Goal: Check status: Check status

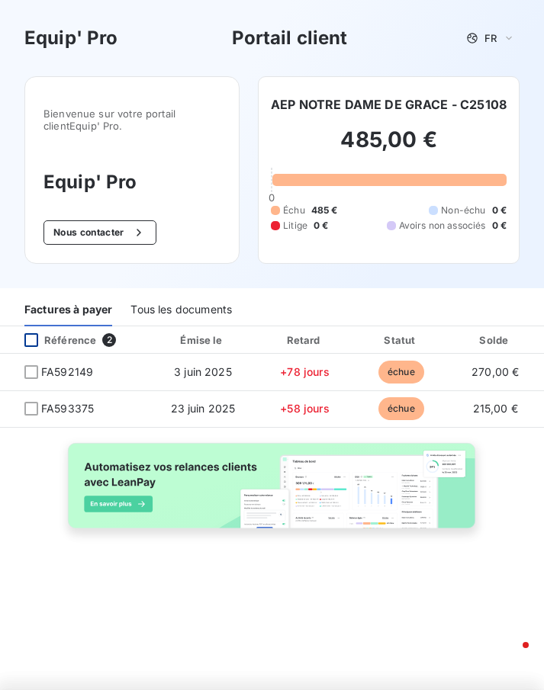
click at [32, 345] on div at bounding box center [31, 340] width 14 height 14
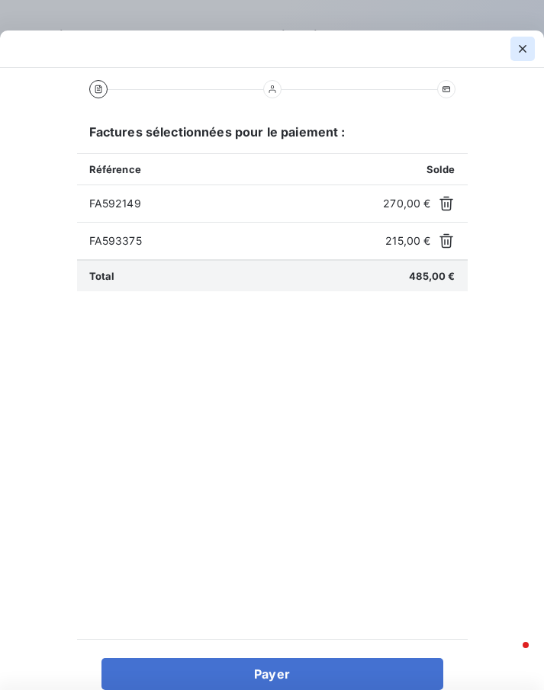
click at [517, 46] on icon "button" at bounding box center [522, 48] width 15 height 15
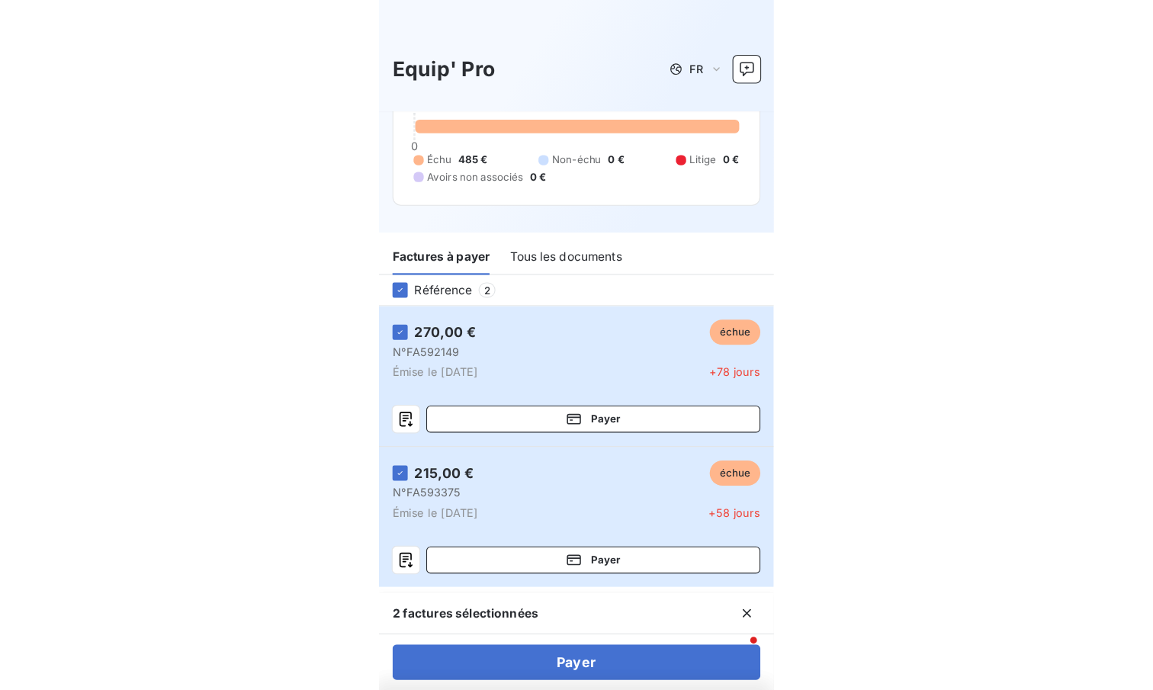
scroll to position [136, 0]
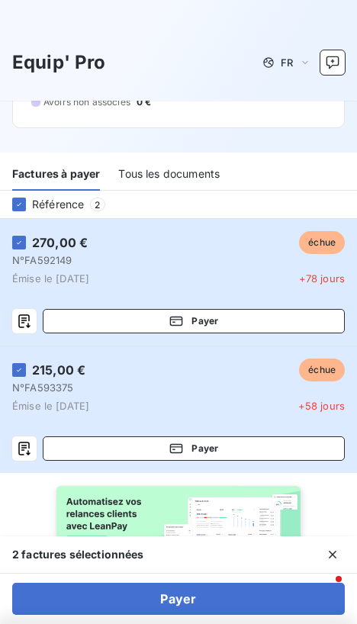
click at [21, 208] on icon at bounding box center [18, 204] width 9 height 9
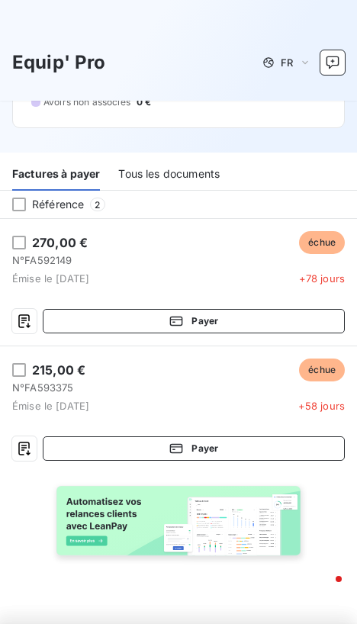
click at [24, 210] on div at bounding box center [19, 204] width 14 height 14
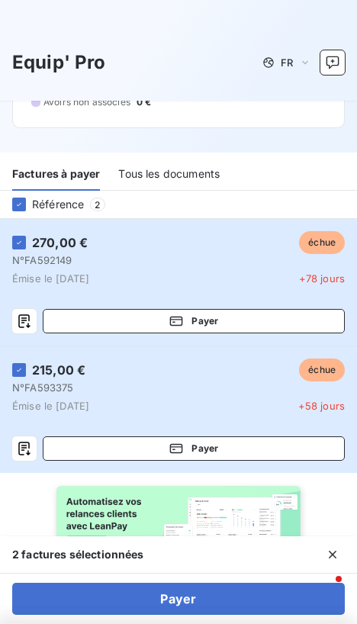
click at [19, 204] on icon at bounding box center [19, 204] width 5 height 3
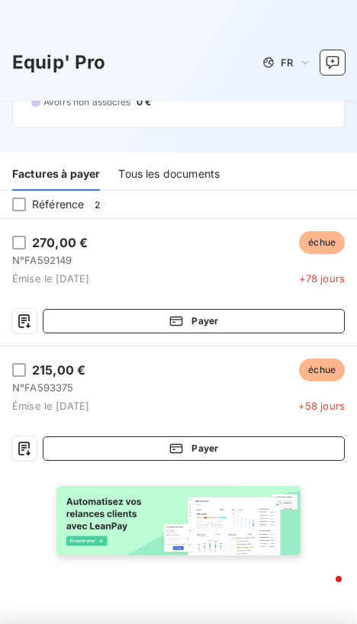
click at [24, 210] on div at bounding box center [19, 204] width 14 height 14
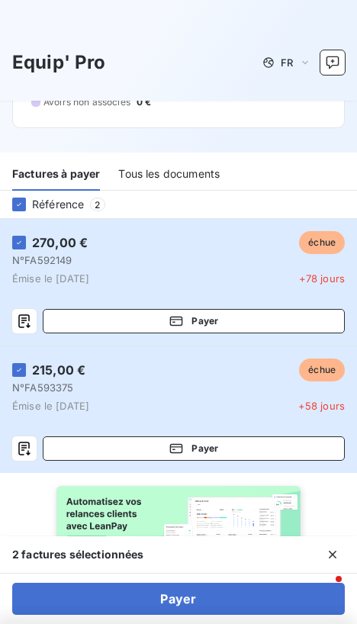
click at [19, 204] on icon at bounding box center [19, 204] width 5 height 3
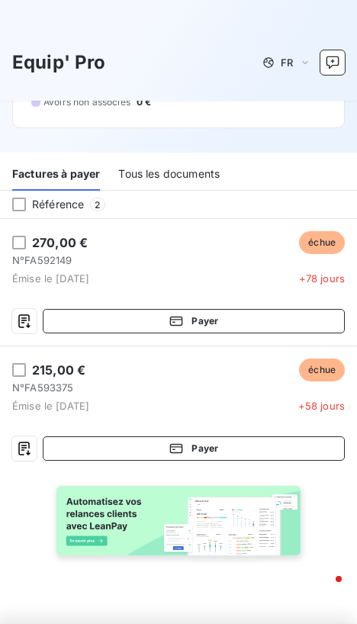
click at [21, 242] on div at bounding box center [19, 243] width 14 height 14
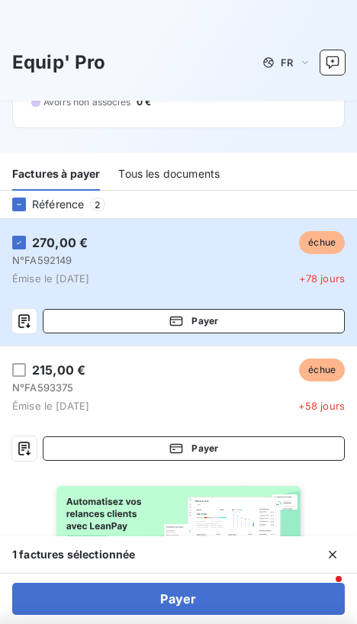
click at [127, 612] on button "Payer" at bounding box center [178, 598] width 332 height 32
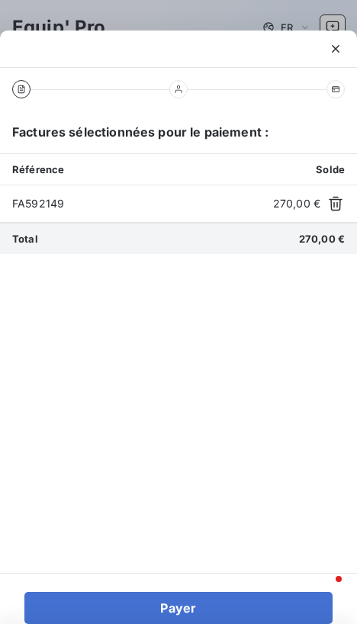
click at [131, 608] on button "Payer" at bounding box center [178, 608] width 308 height 32
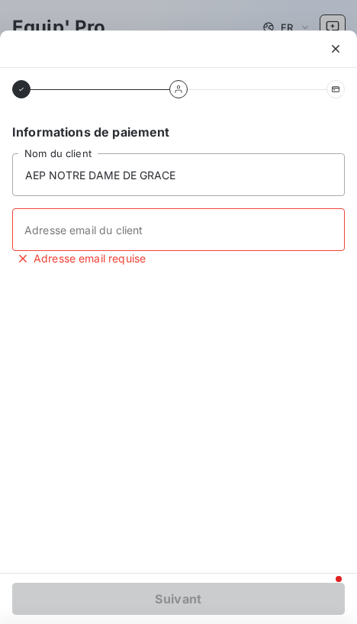
click at [335, 49] on icon "button" at bounding box center [336, 49] width 8 height 8
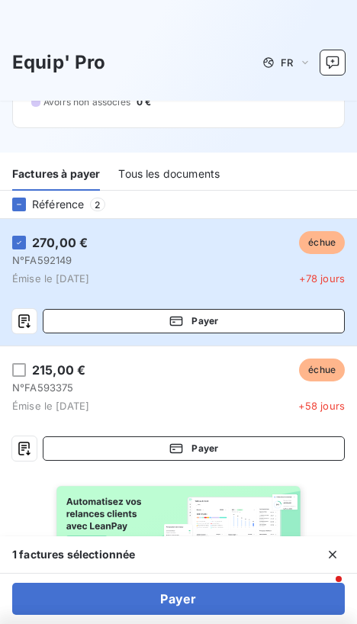
click at [335, 54] on button "button" at bounding box center [332, 62] width 24 height 24
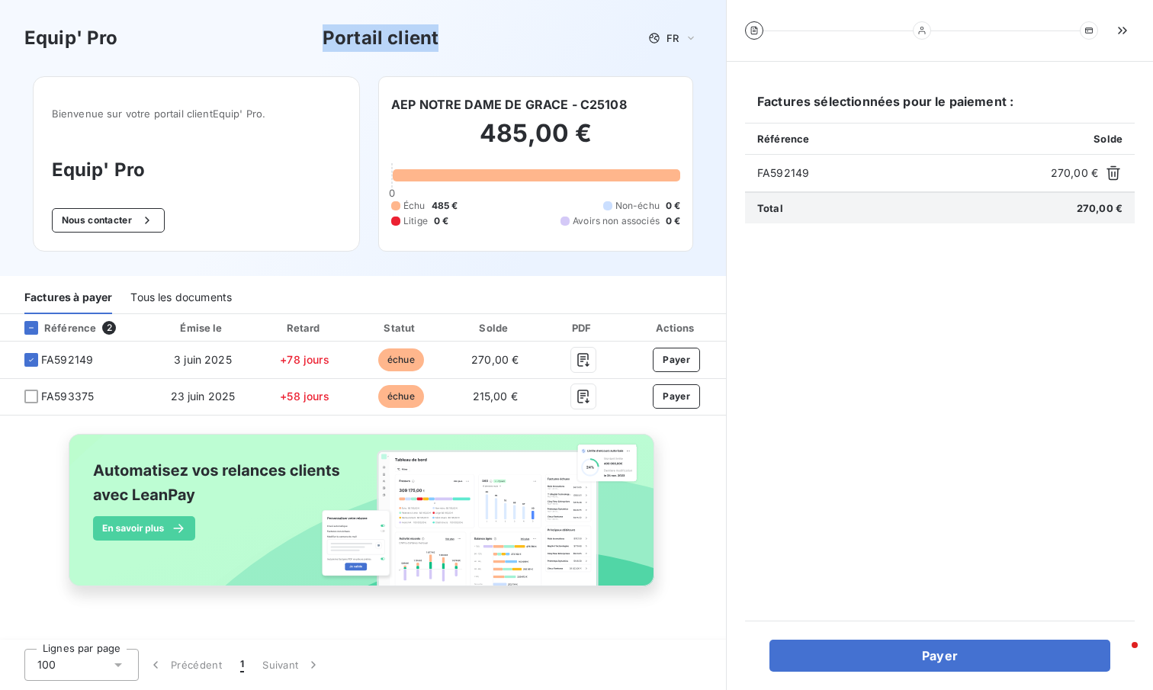
drag, startPoint x: 537, startPoint y: 50, endPoint x: 245, endPoint y: 31, distance: 292.5
click at [245, 31] on div "Equip' Pro Portail client FR" at bounding box center [362, 37] width 677 height 27
drag, startPoint x: 25, startPoint y: 30, endPoint x: 718, endPoint y: 49, distance: 693.2
click at [543, 49] on div "Equip' Pro Portail client FR" at bounding box center [363, 38] width 726 height 76
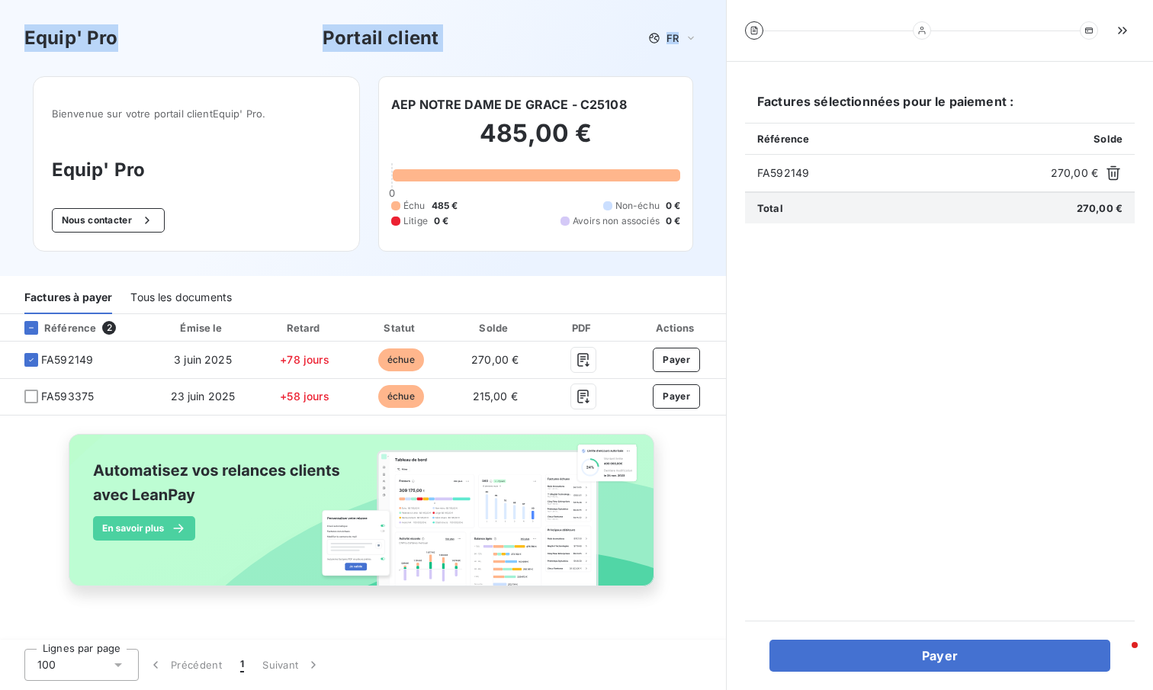
click at [499, 43] on div "Equip' Pro Portail client FR" at bounding box center [362, 37] width 677 height 27
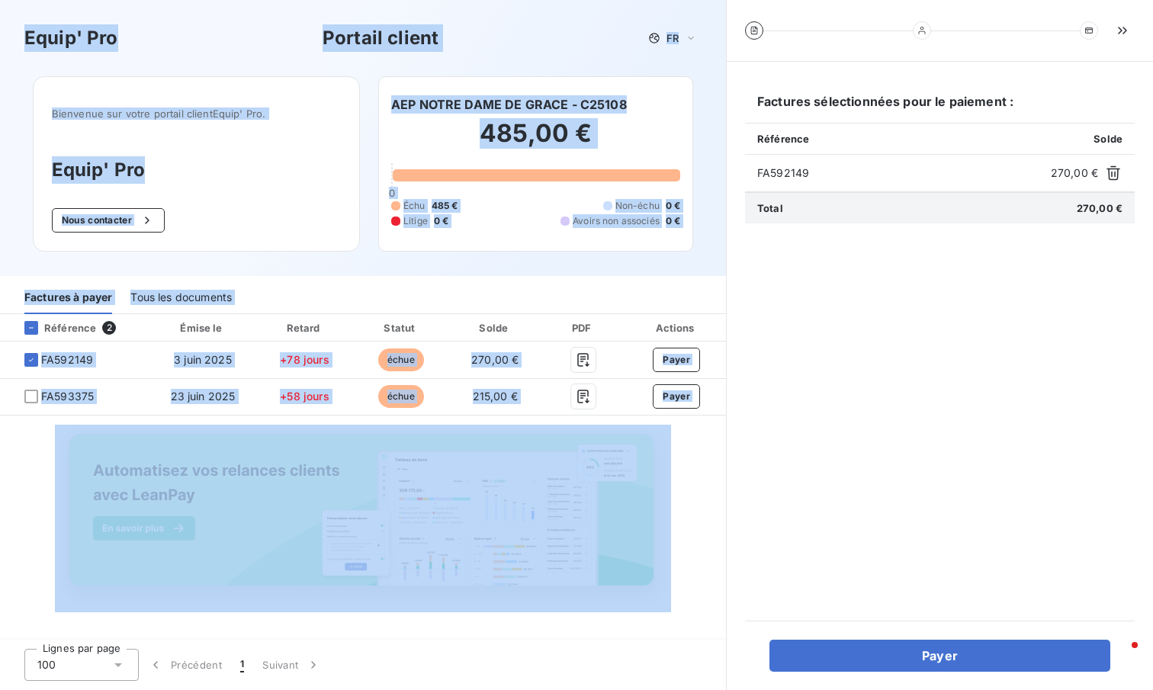
drag, startPoint x: 21, startPoint y: 30, endPoint x: 668, endPoint y: 463, distance: 778.5
click at [543, 463] on div "Equip' Pro Portail client FR Bienvenue sur votre portail client Equip' Pro . Eq…" at bounding box center [363, 345] width 726 height 690
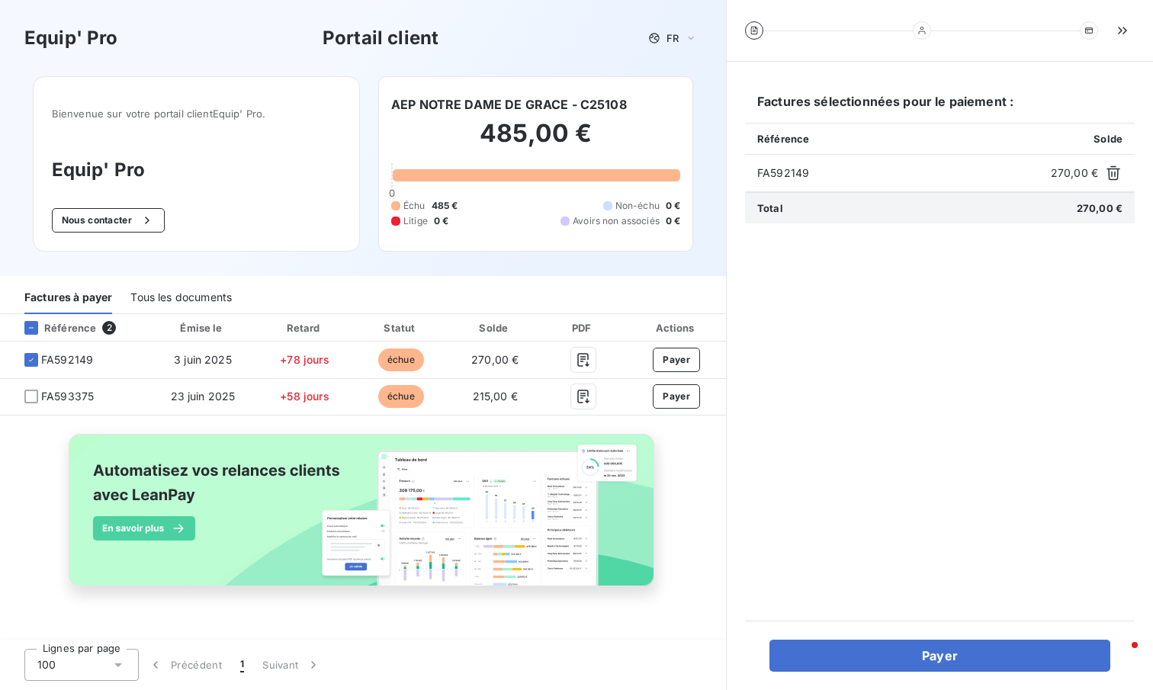
click at [543, 474] on div "Référence 2 Émise le Retard Statut Solde PDF Actions FA592149 3 juin 2025 +78 j…" at bounding box center [363, 467] width 726 height 307
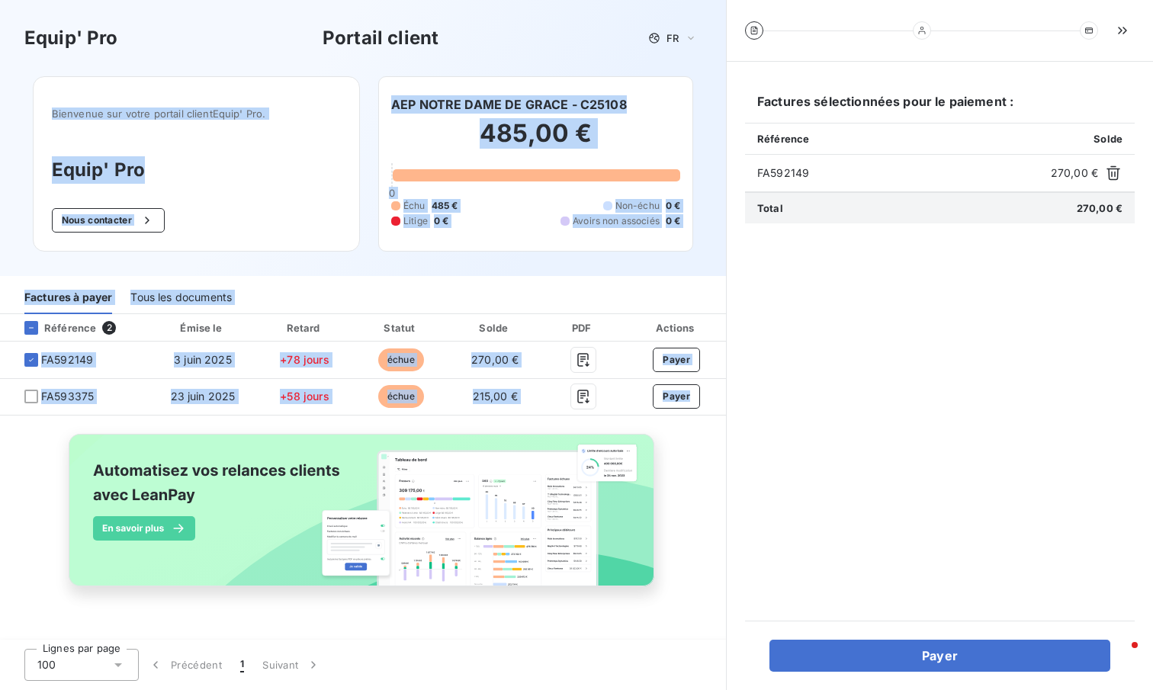
drag, startPoint x: 691, startPoint y: 474, endPoint x: 216, endPoint y: 81, distance: 616.7
click at [216, 81] on div "Equip' Pro Portail client FR Bienvenue sur votre portail client Equip' Pro . Eq…" at bounding box center [363, 345] width 726 height 690
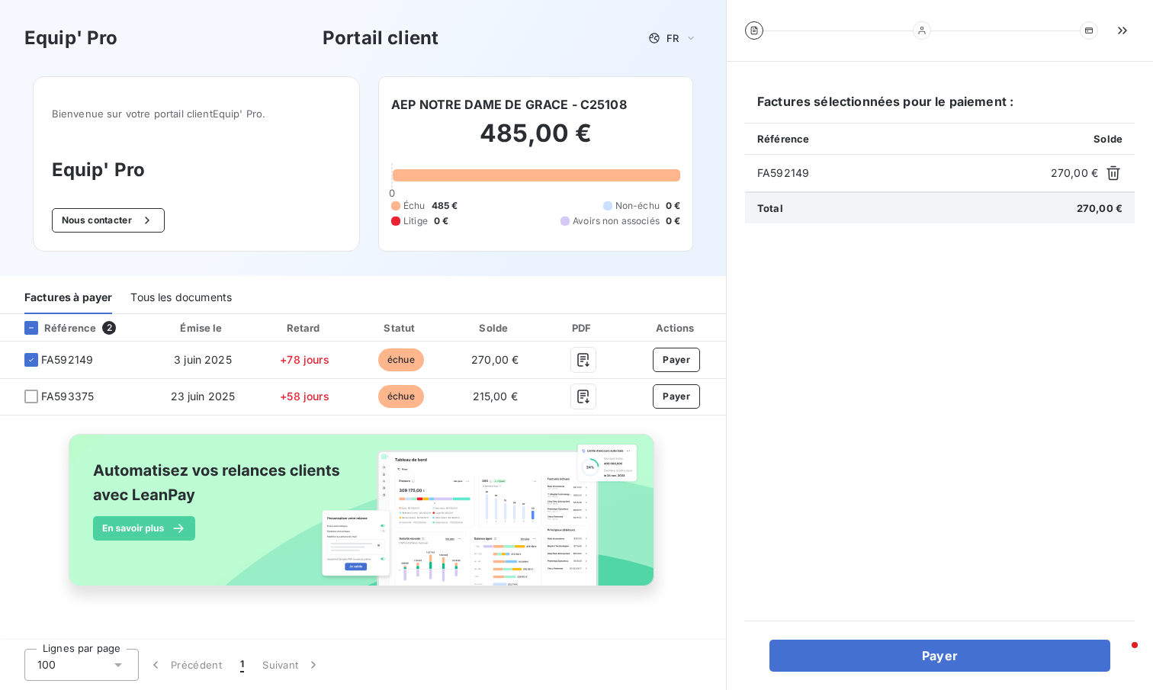
click at [186, 51] on div "Equip' Pro Portail client FR" at bounding box center [363, 38] width 726 height 76
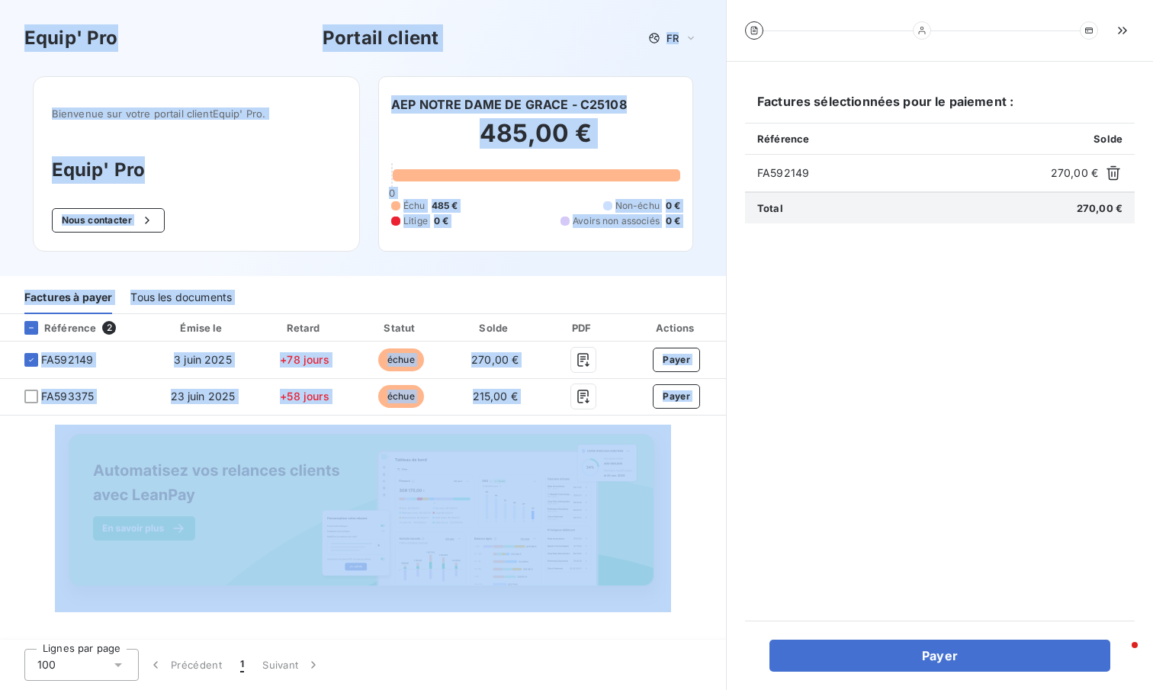
drag, startPoint x: 25, startPoint y: 21, endPoint x: 675, endPoint y: 518, distance: 818.3
click at [543, 518] on div "Equip' Pro Portail client FR Bienvenue sur votre portail client Equip' Pro . Eq…" at bounding box center [363, 345] width 726 height 690
click at [543, 483] on div "Référence 2 Émise le Retard Statut Solde PDF Actions FA592149 3 juin 2025 +78 j…" at bounding box center [363, 467] width 726 height 307
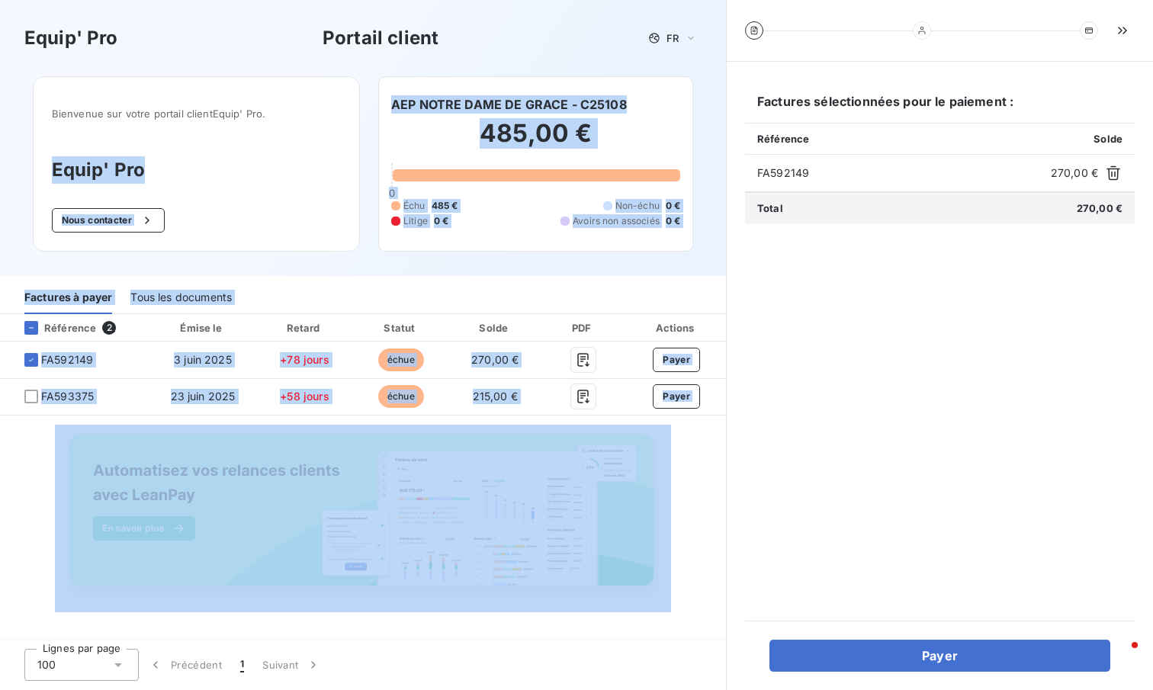
drag, startPoint x: 696, startPoint y: 486, endPoint x: 146, endPoint y: 147, distance: 645.9
click at [146, 147] on div "Equip' Pro Portail client FR Bienvenue sur votre portail client Equip' Pro . Eq…" at bounding box center [363, 345] width 726 height 690
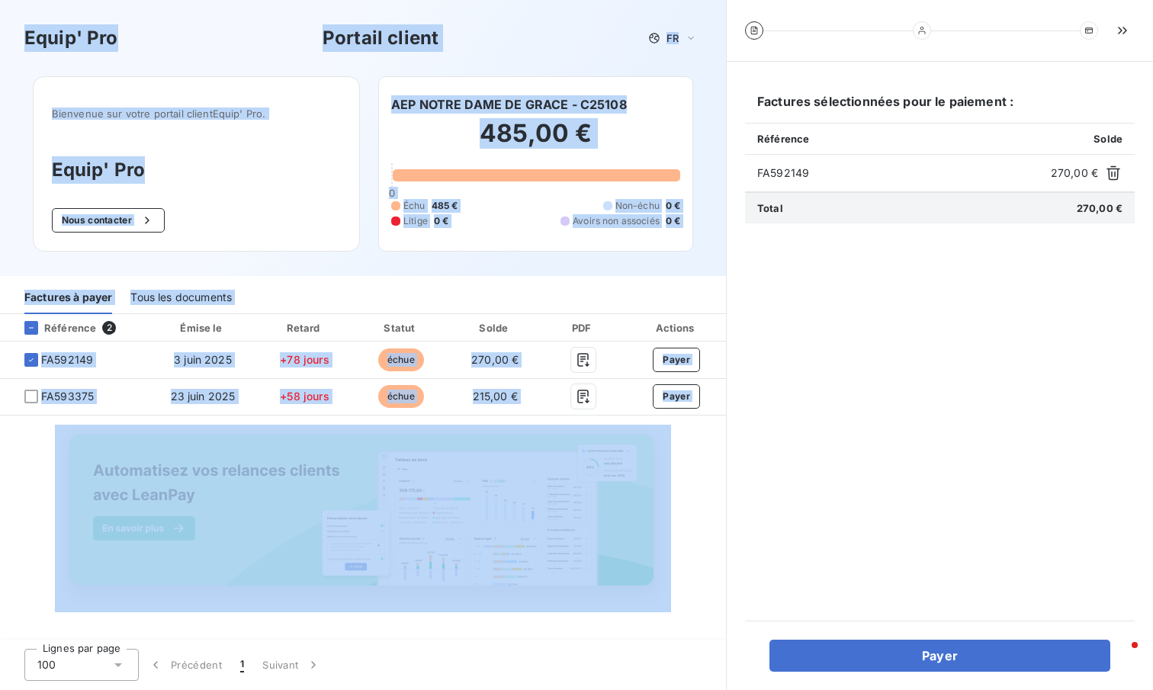
drag, startPoint x: 18, startPoint y: 23, endPoint x: 724, endPoint y: 424, distance: 811.8
click at [543, 424] on div "Equip' Pro Portail client FR Bienvenue sur votre portail client Equip' Pro . Eq…" at bounding box center [363, 345] width 726 height 690
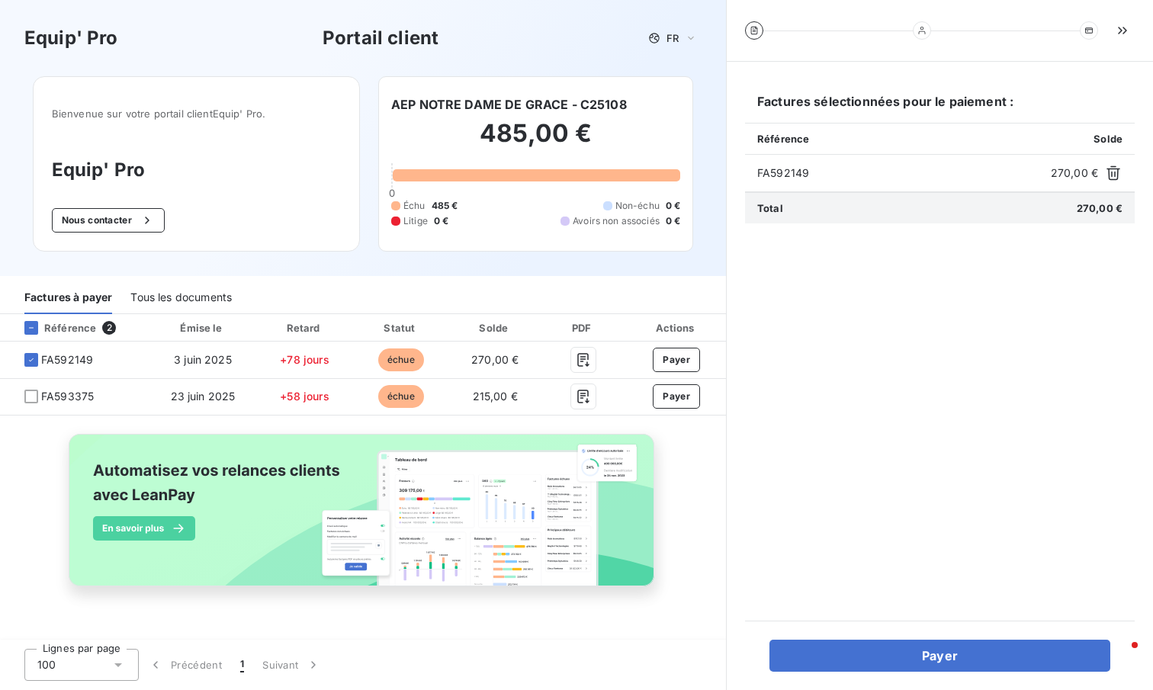
click at [543, 442] on div "Référence 2 Émise le Retard Statut Solde PDF Actions FA592149 3 juin 2025 +78 j…" at bounding box center [363, 467] width 726 height 307
click at [543, 30] on icon "button" at bounding box center [1122, 30] width 15 height 15
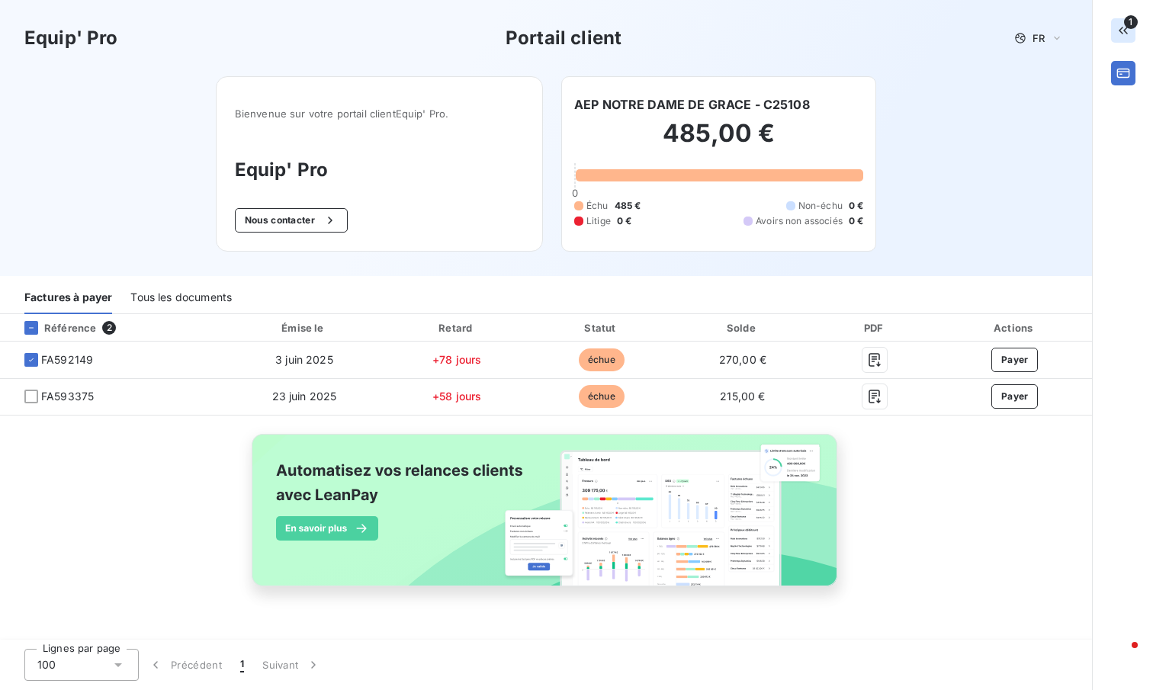
click at [543, 32] on icon "button" at bounding box center [1122, 30] width 15 height 15
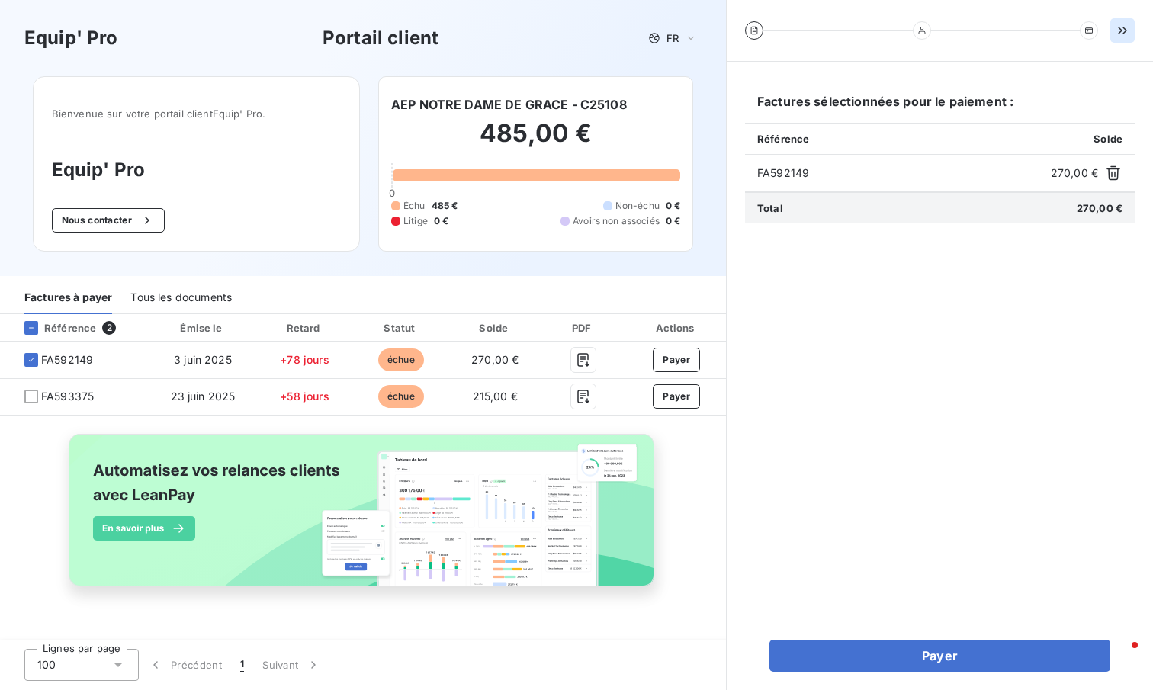
click at [543, 28] on icon "button" at bounding box center [1122, 30] width 15 height 15
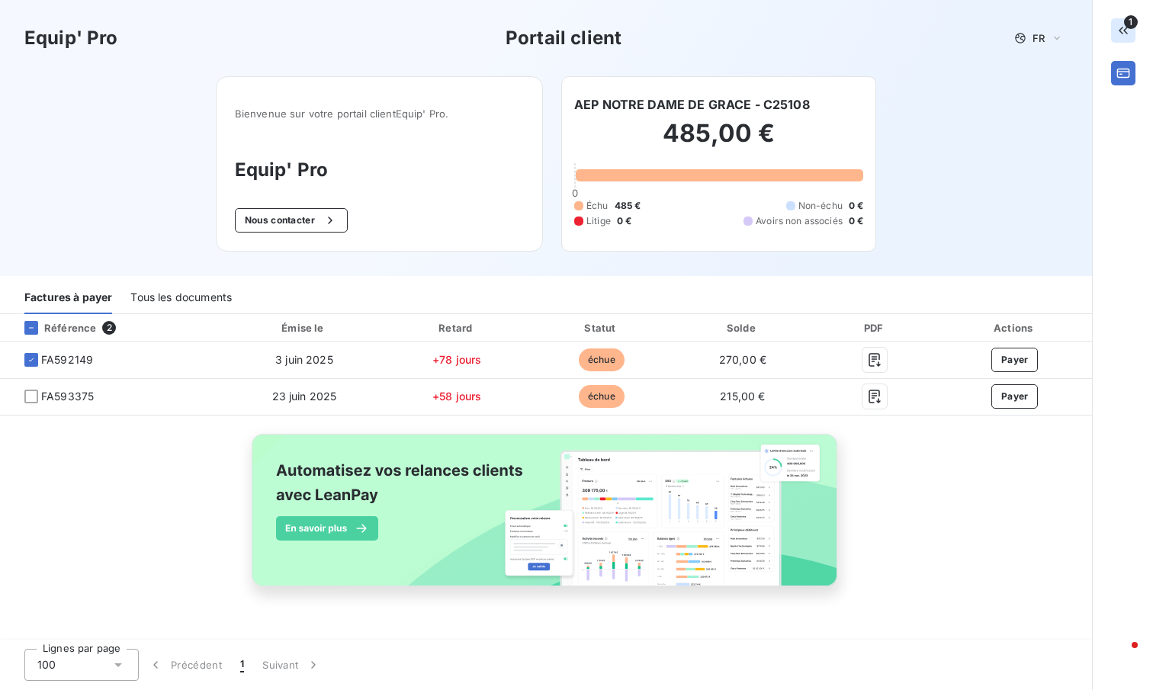
click at [64, 168] on div "Equip' Pro Portail client FR Bienvenue sur votre portail client Equip' Pro . Eq…" at bounding box center [546, 138] width 1092 height 276
click at [543, 29] on div "1" at bounding box center [1122, 30] width 60 height 61
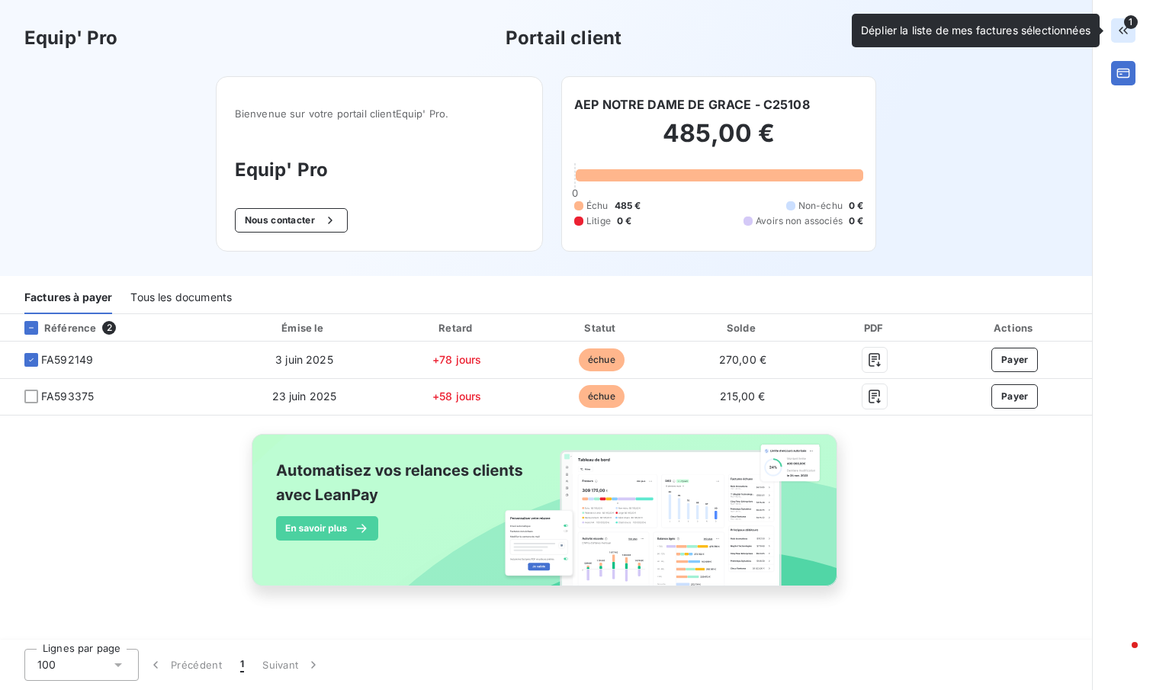
click at [543, 29] on button "button" at bounding box center [1123, 30] width 24 height 24
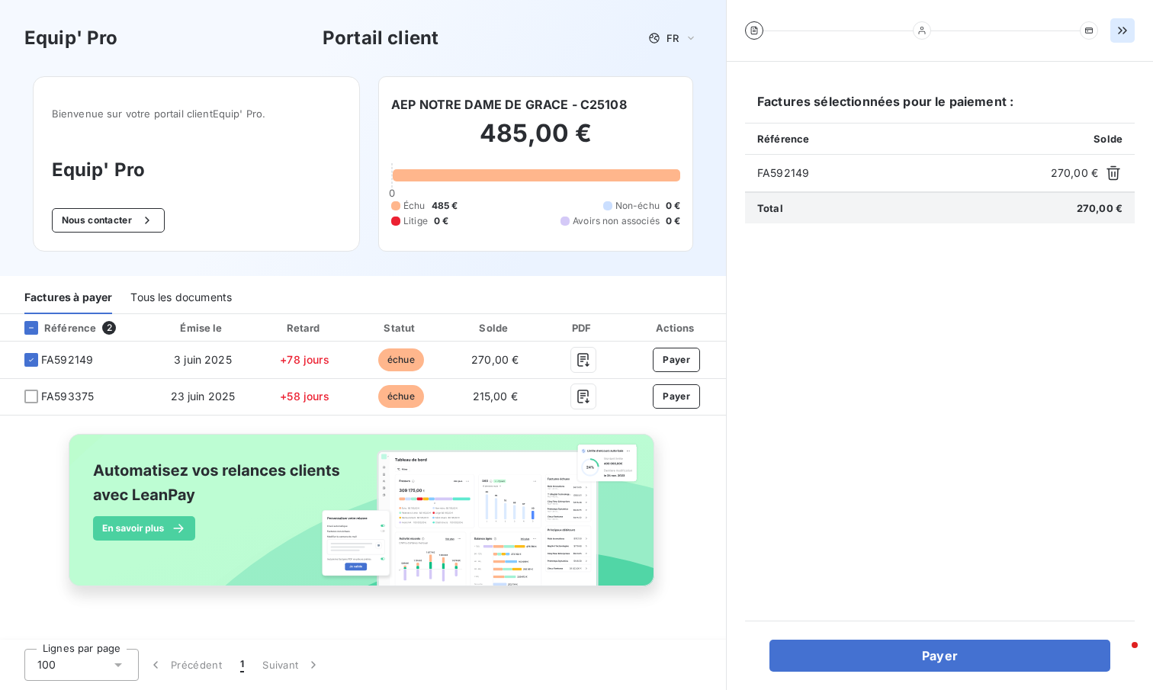
click at [543, 29] on button "button" at bounding box center [1122, 30] width 24 height 24
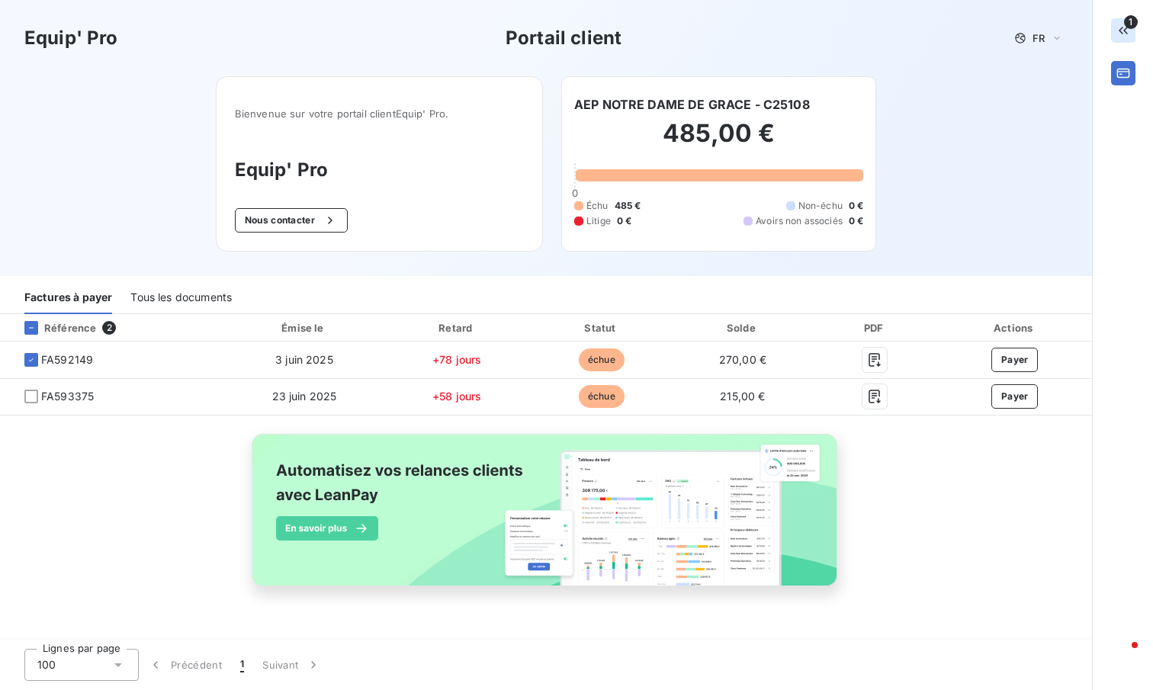
click at [543, 29] on button "button" at bounding box center [1123, 30] width 24 height 24
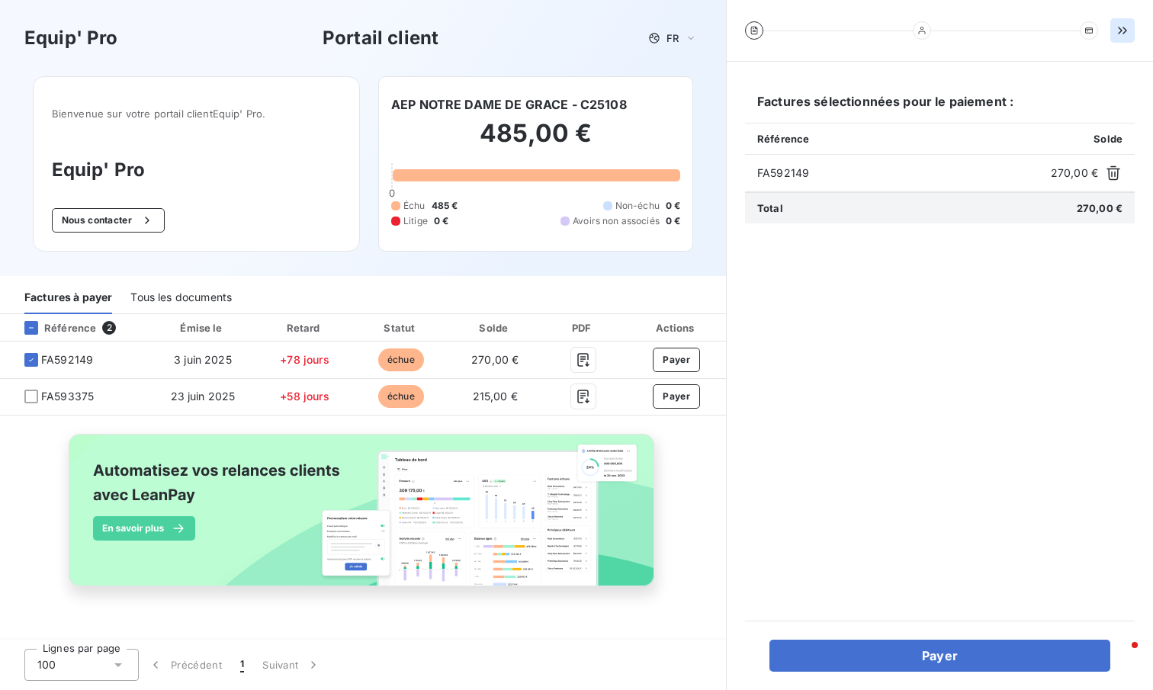
click at [543, 29] on button "button" at bounding box center [1122, 30] width 24 height 24
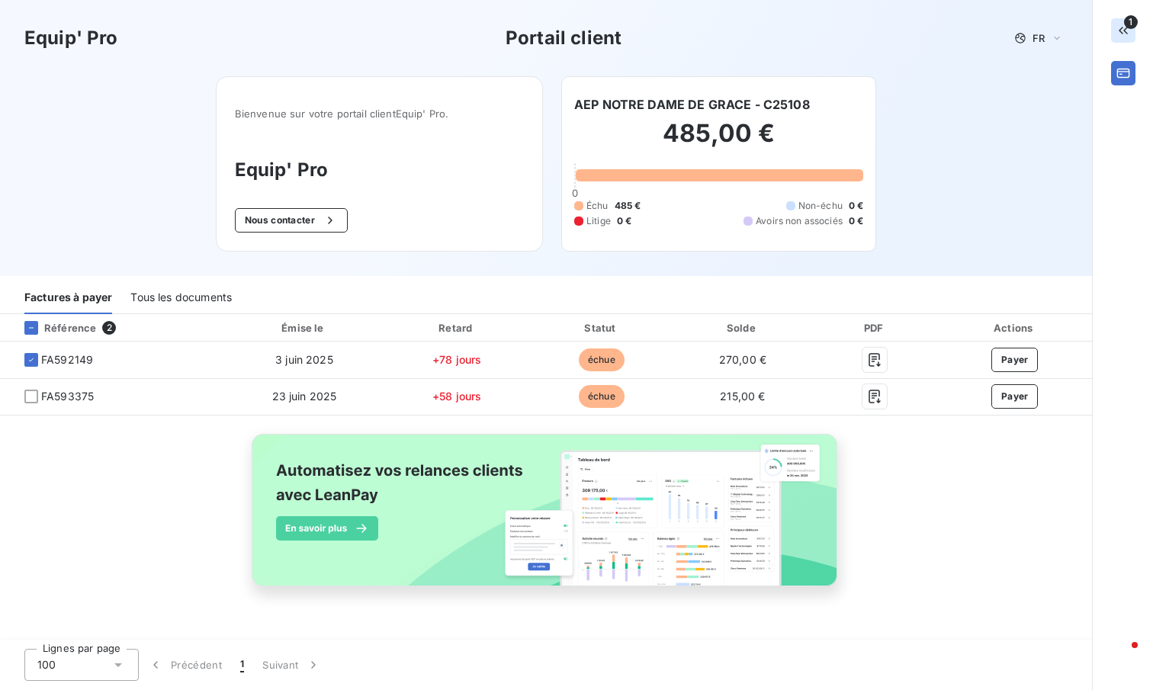
click at [543, 29] on button "button" at bounding box center [1123, 30] width 24 height 24
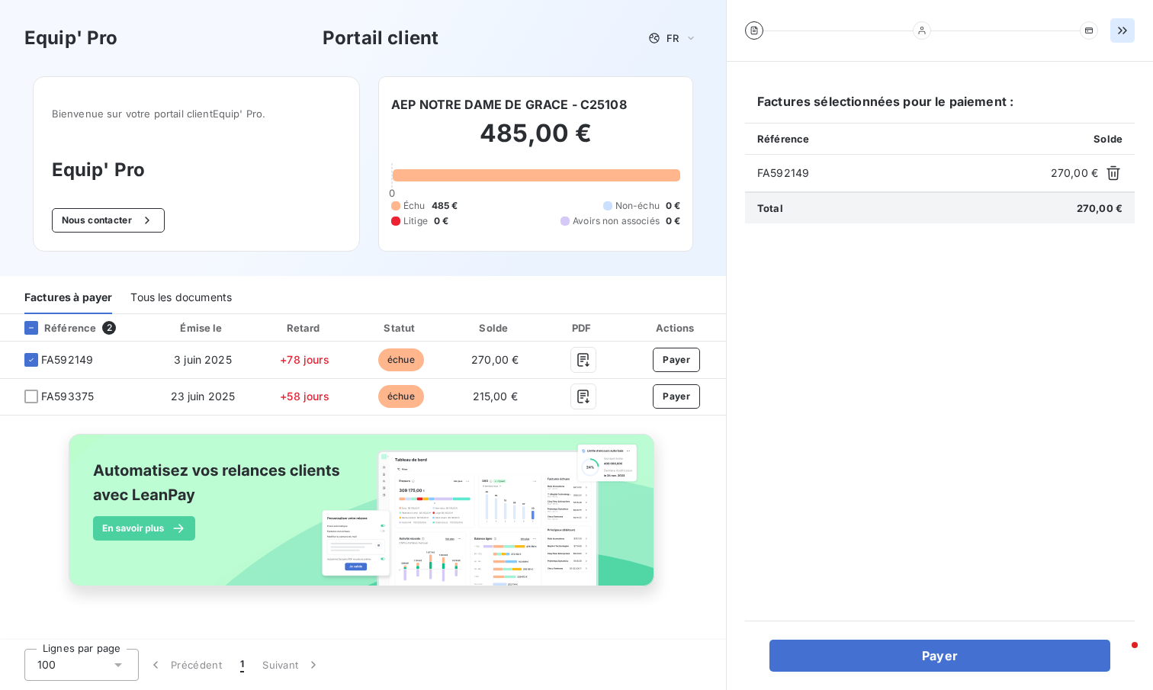
click at [543, 29] on button "button" at bounding box center [1122, 30] width 24 height 24
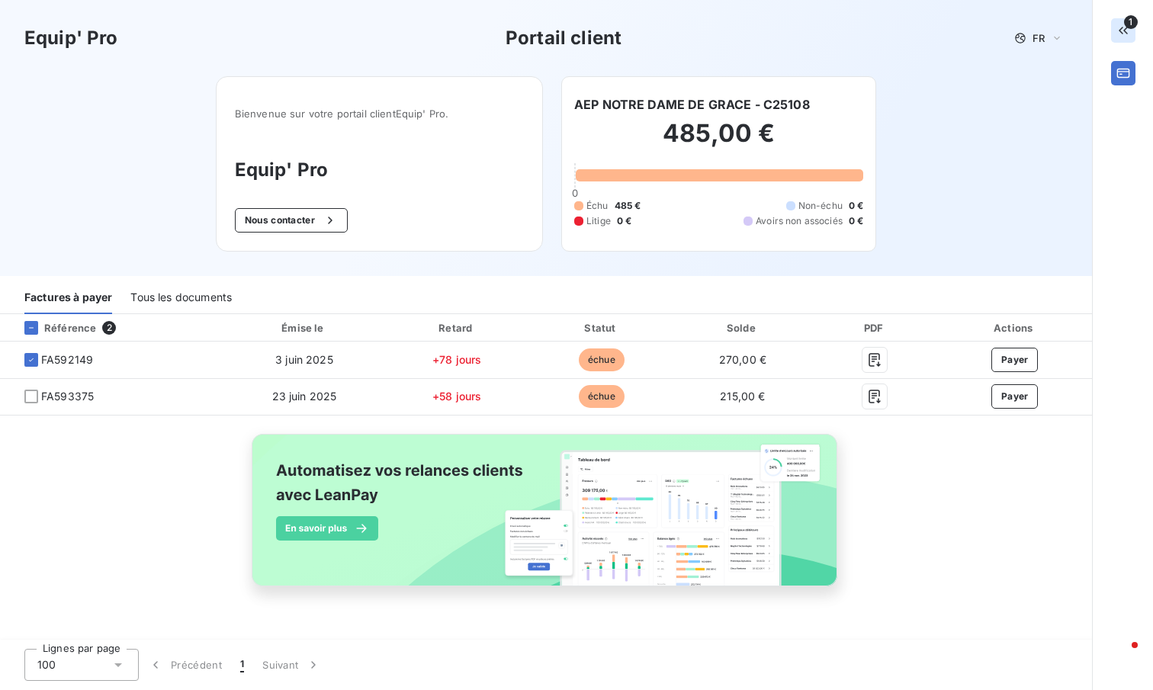
click at [543, 29] on button "button" at bounding box center [1123, 30] width 24 height 24
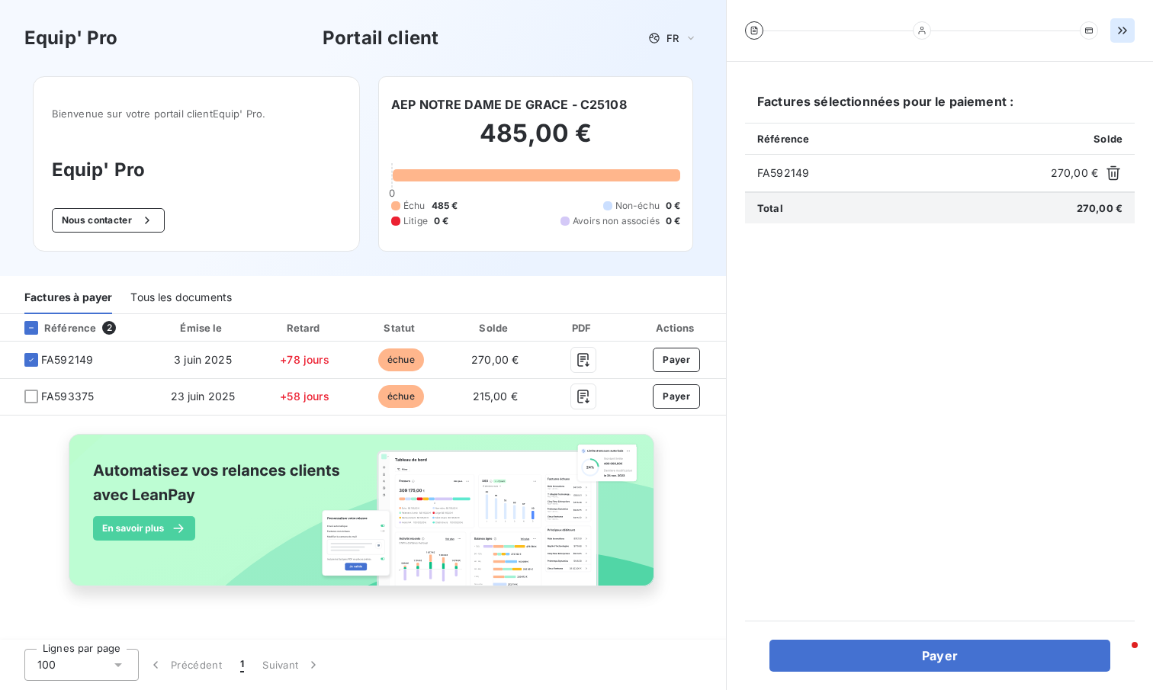
click at [543, 29] on button "button" at bounding box center [1122, 30] width 24 height 24
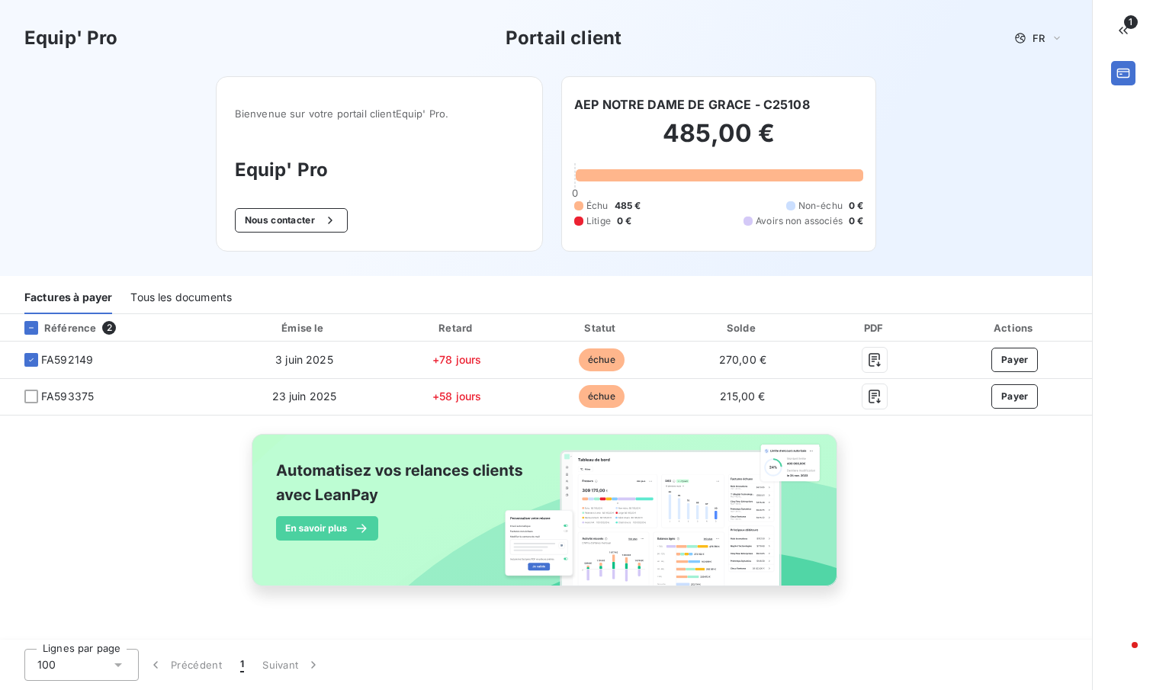
click at [543, 38] on div "Equip' Pro Portail client FR" at bounding box center [545, 37] width 1043 height 27
